Goal: Task Accomplishment & Management: Manage account settings

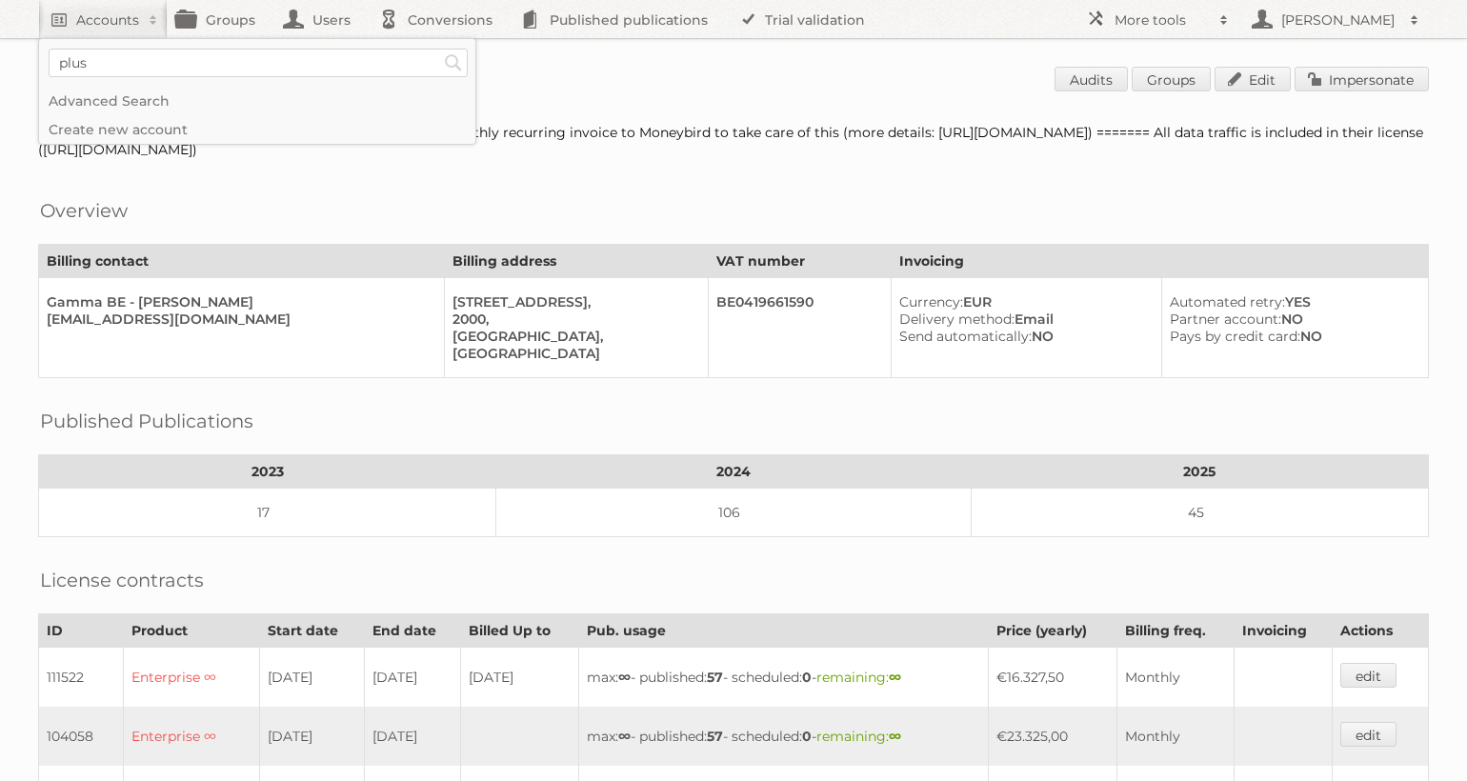
type input"] "plus"
click at [439, 49] on input "Search" at bounding box center [453, 63] width 29 height 29
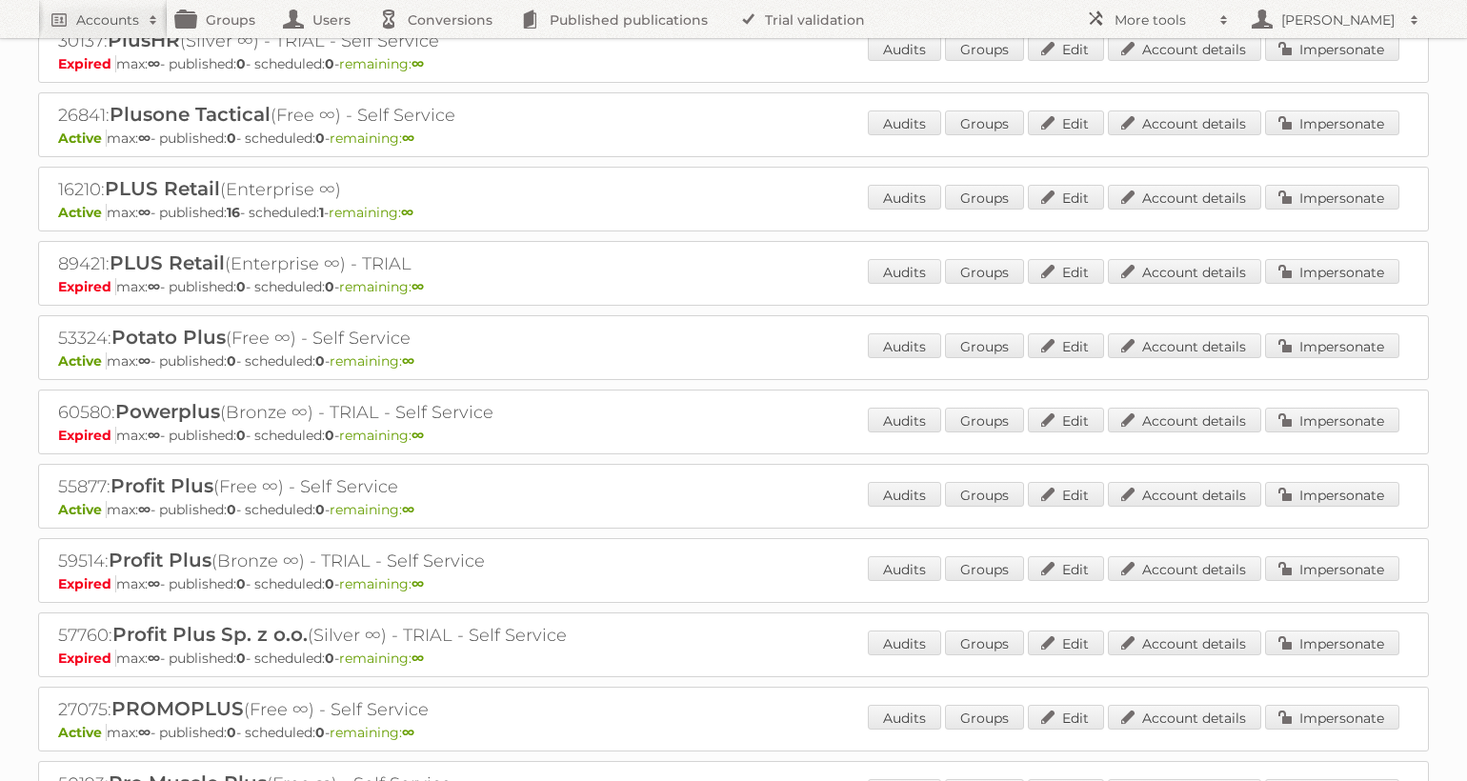
scroll to position [7805, 0]
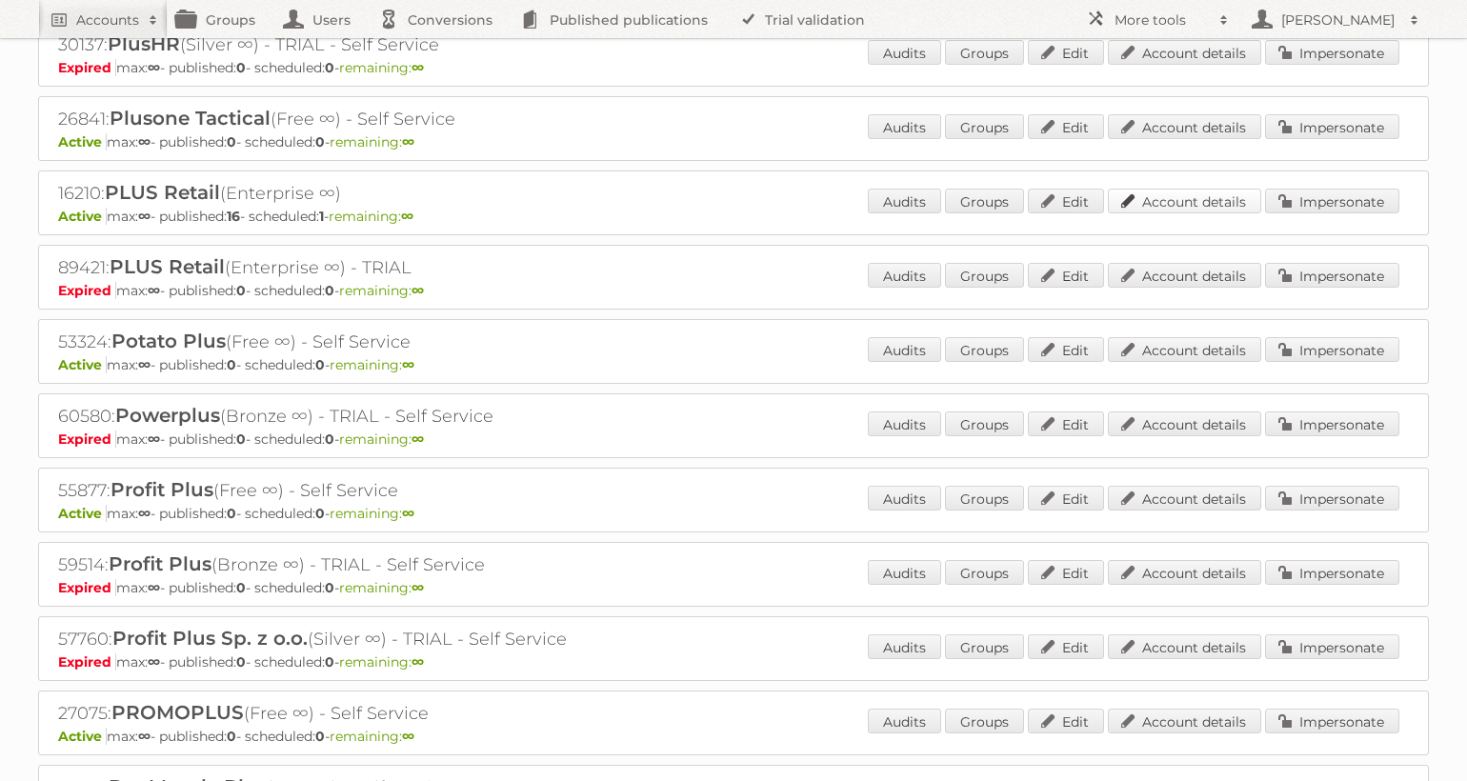
click at [1186, 210] on link "Account details" at bounding box center [1184, 201] width 153 height 25
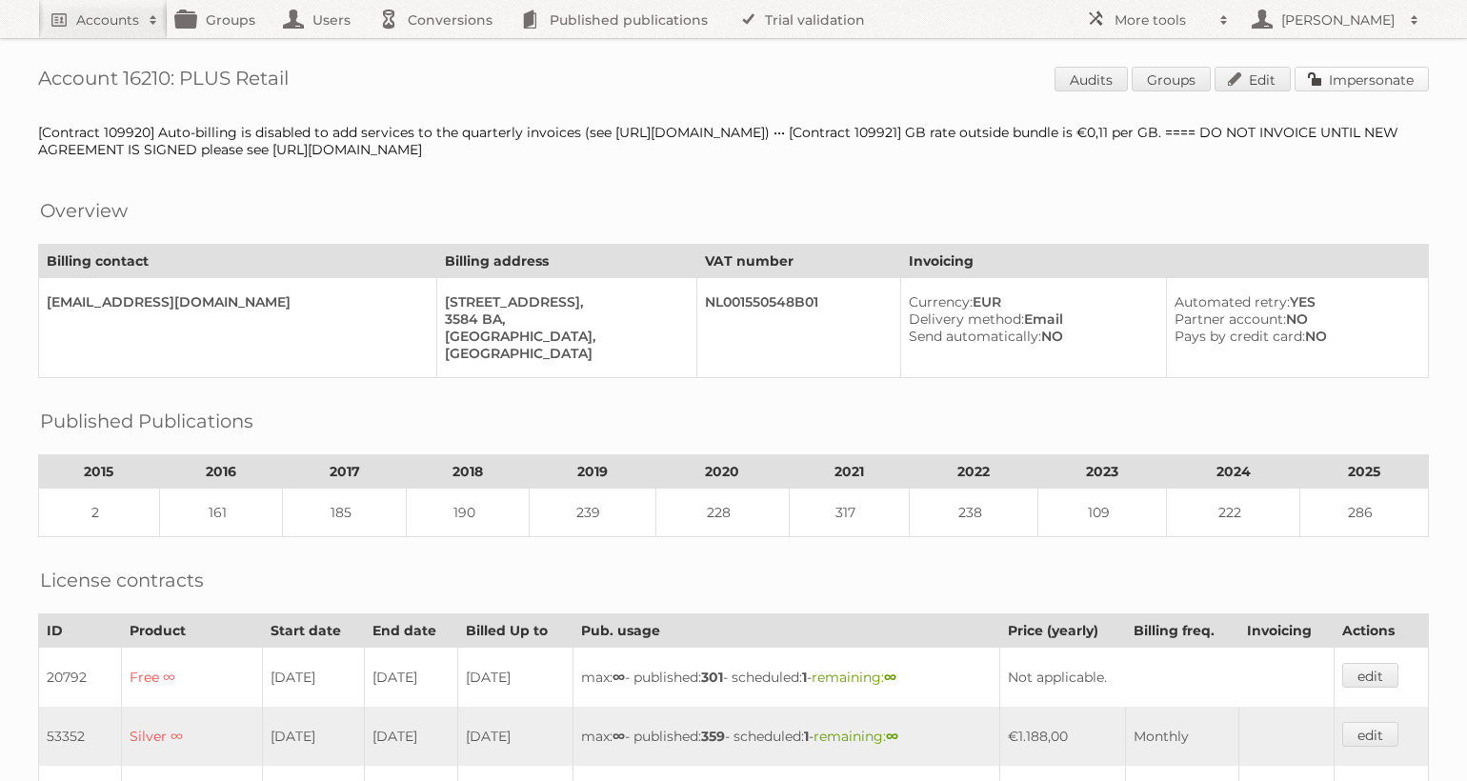
click at [1395, 78] on link "Impersonate" at bounding box center [1361, 79] width 134 height 25
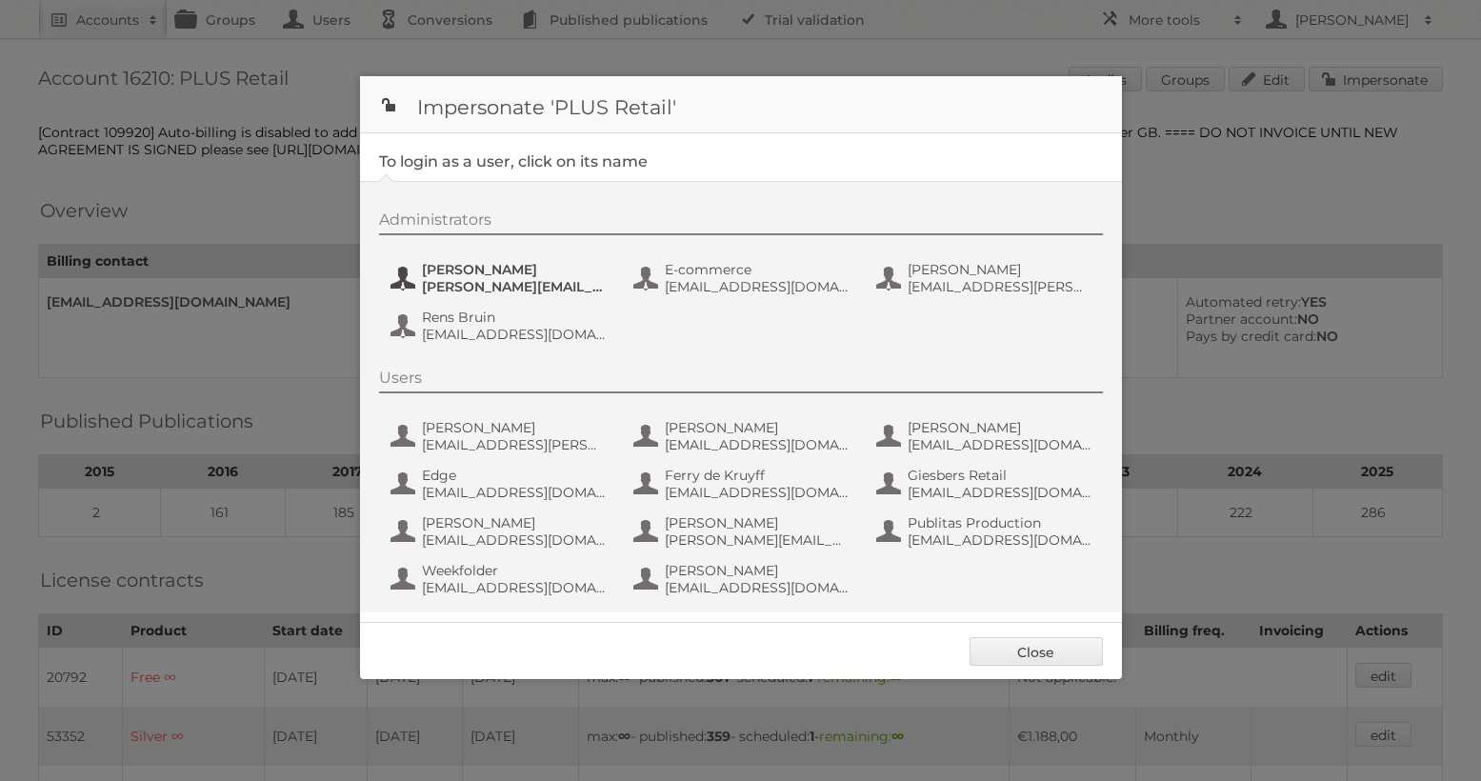
click at [531, 282] on span "chantal.koolhout@coop.nl" at bounding box center [514, 286] width 185 height 17
